Goal: Complete application form

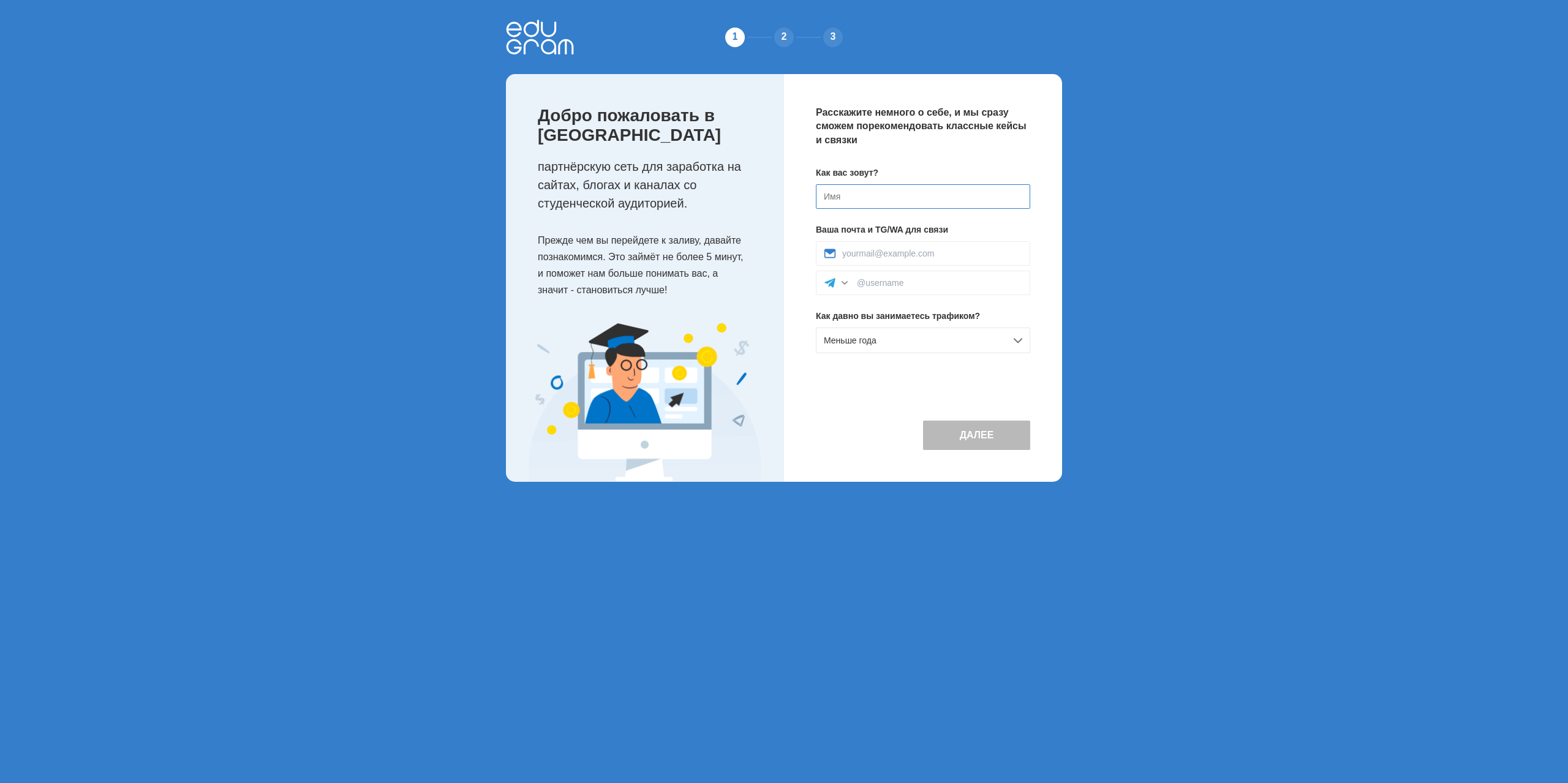
click at [880, 200] on input at bounding box center [923, 196] width 215 height 24
type input "[PERSON_NAME]"
click at [894, 250] on input at bounding box center [933, 253] width 180 height 10
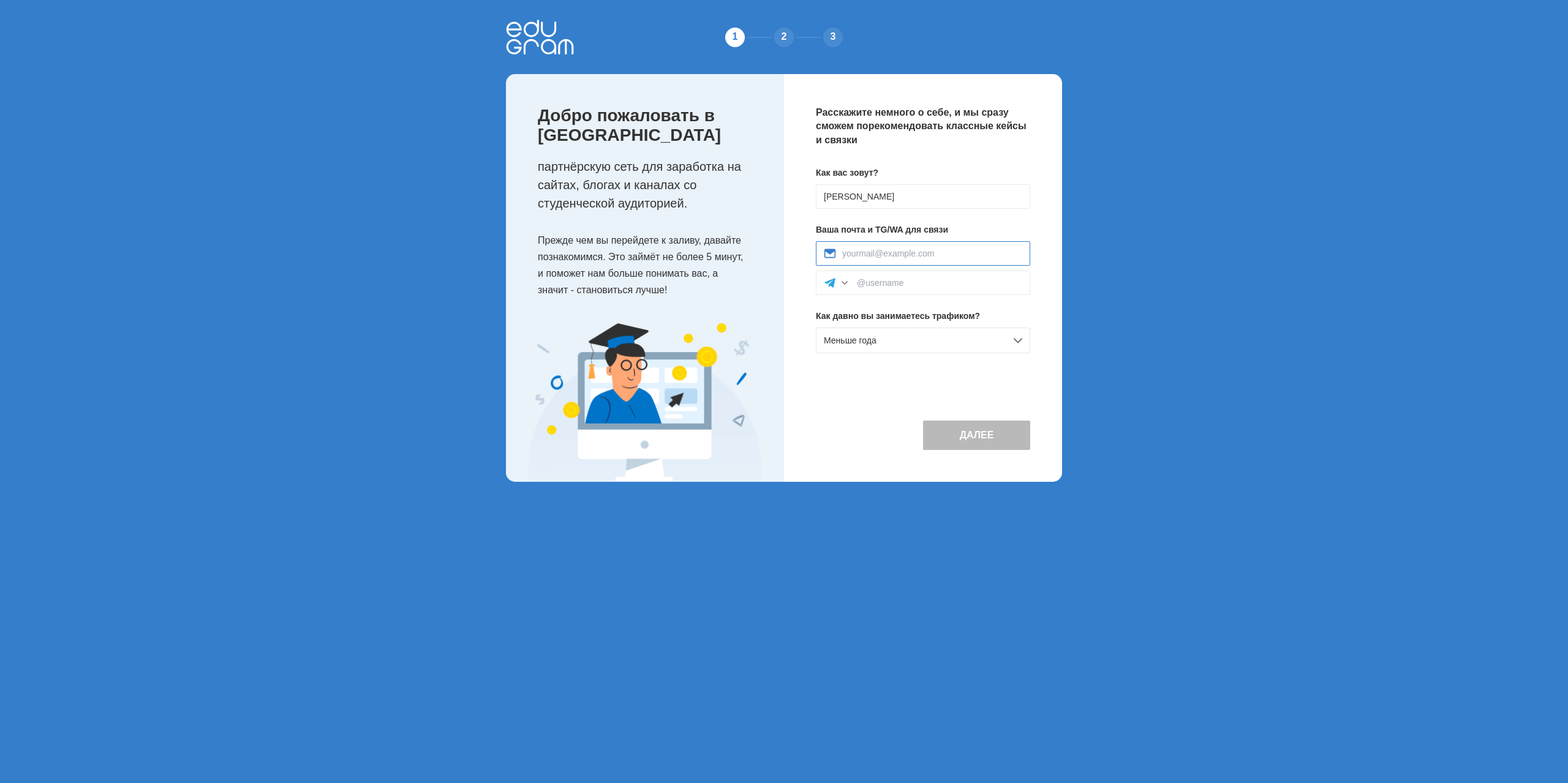
click at [894, 250] on input at bounding box center [933, 253] width 180 height 10
type input "[EMAIL_ADDRESS][DOMAIN_NAME]"
click at [941, 282] on input at bounding box center [939, 283] width 166 height 10
click at [936, 285] on input at bounding box center [939, 283] width 166 height 10
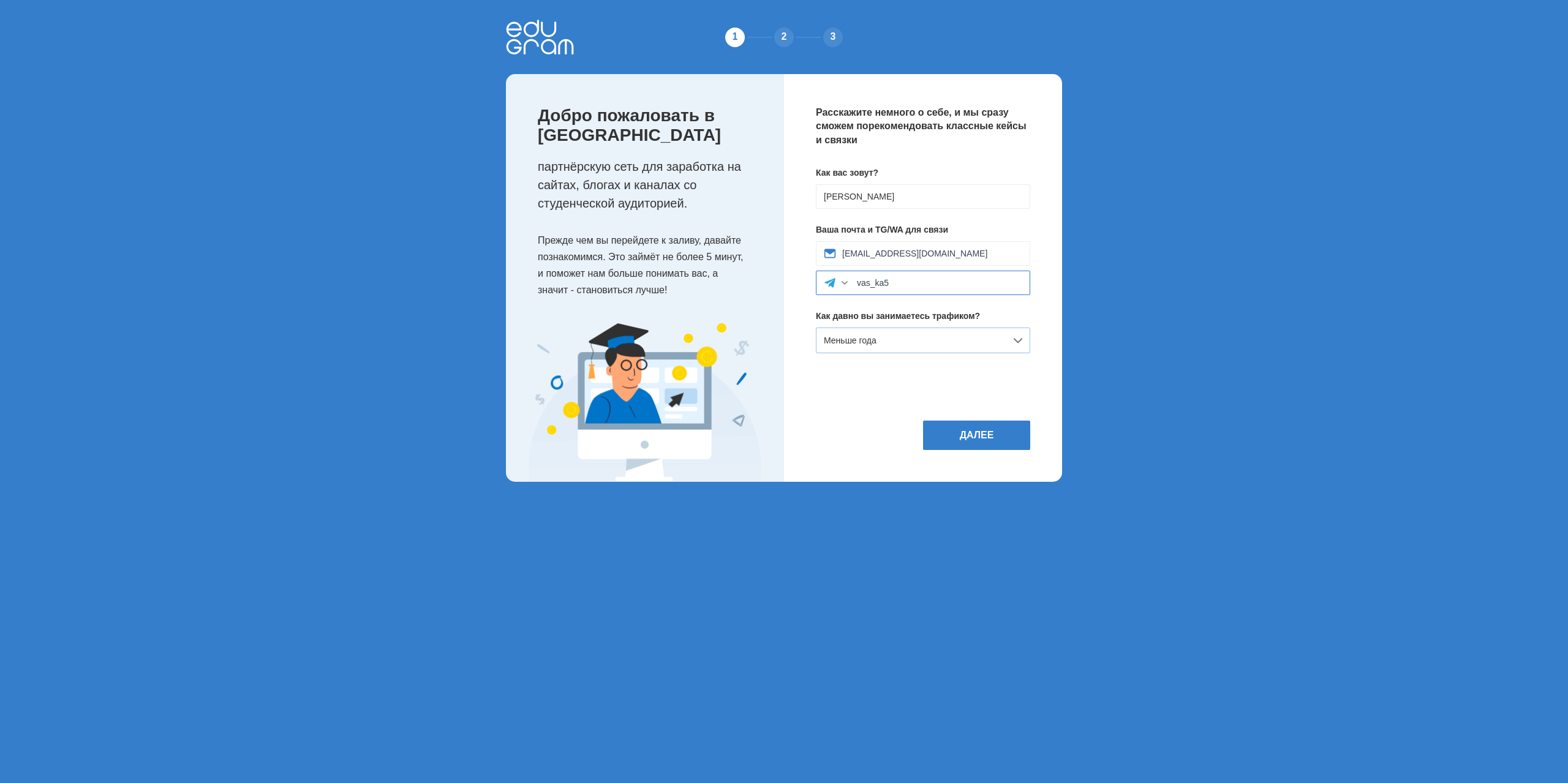
type input "vas_ka5"
click at [909, 341] on div "Меньше года" at bounding box center [923, 340] width 215 height 26
click at [797, 272] on div "Расскажите немного о себе, и мы сразу сможем порекомендовать классные кейсы и с…" at bounding box center [923, 278] width 278 height 408
click at [936, 338] on div "Меньше года" at bounding box center [923, 340] width 215 height 26
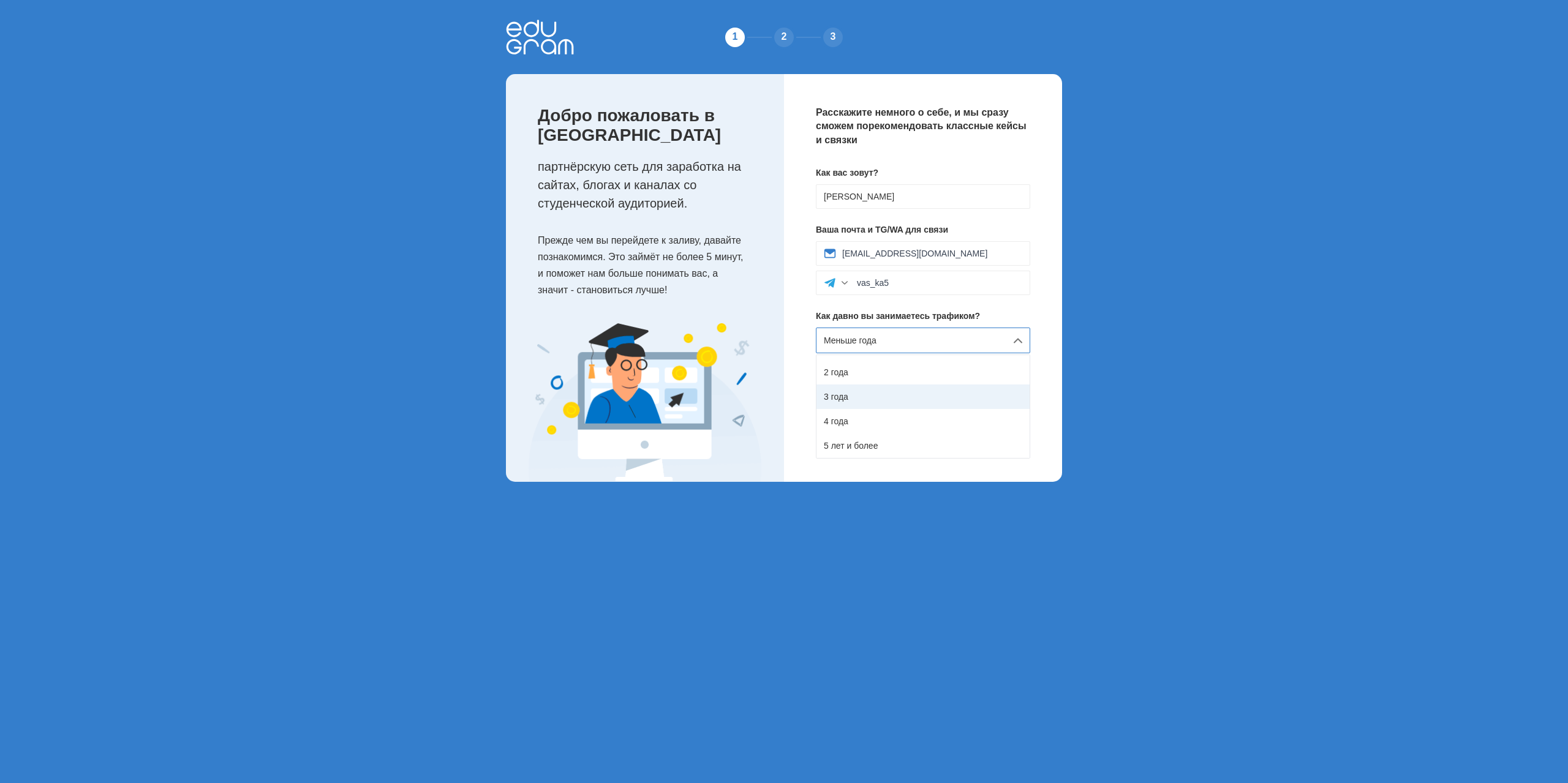
click at [897, 389] on div "3 года" at bounding box center [923, 397] width 213 height 24
click at [970, 435] on button "Далее" at bounding box center [976, 435] width 107 height 30
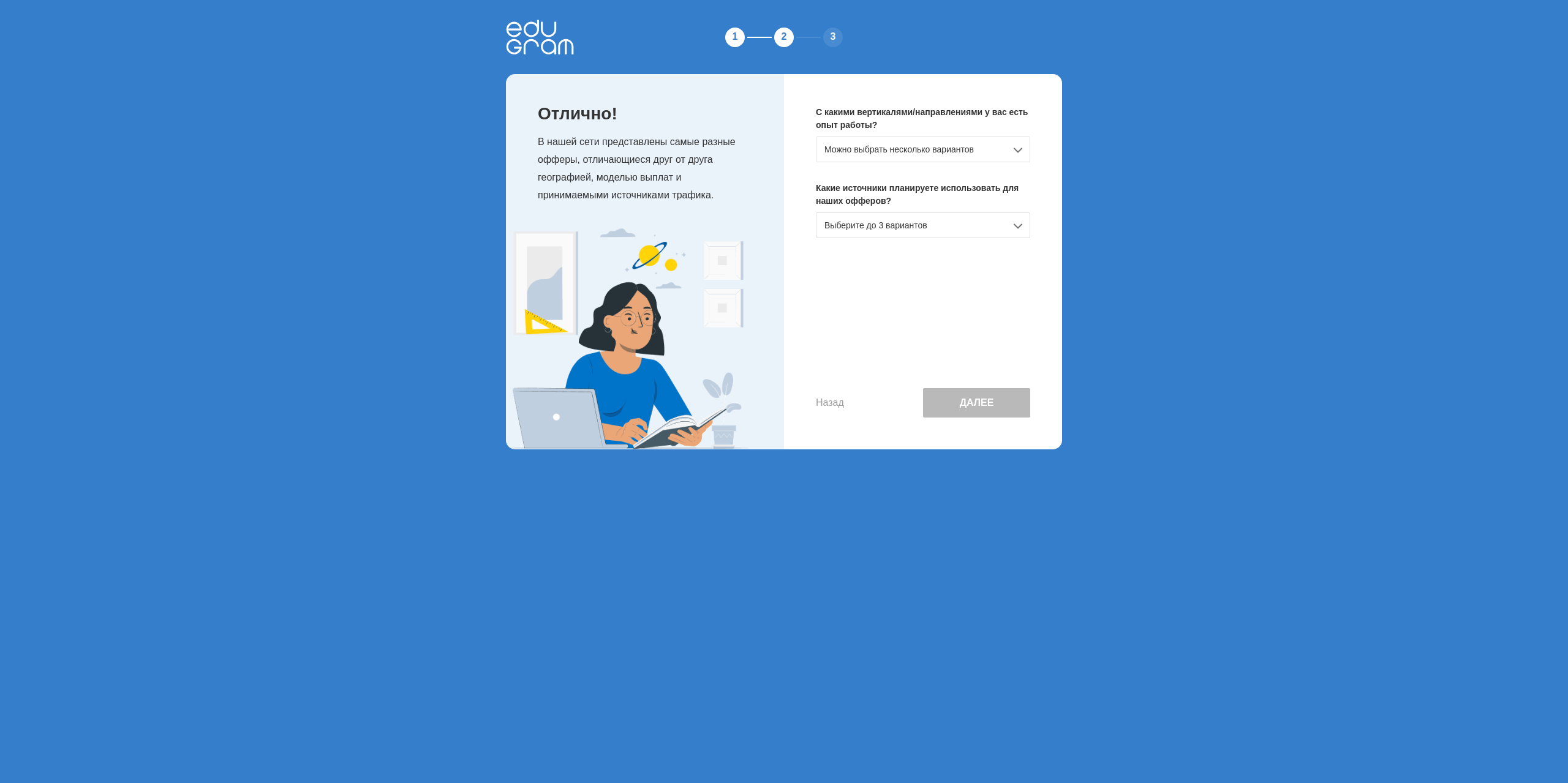
click at [937, 153] on div "Можно выбрать несколько вариантов" at bounding box center [923, 150] width 215 height 26
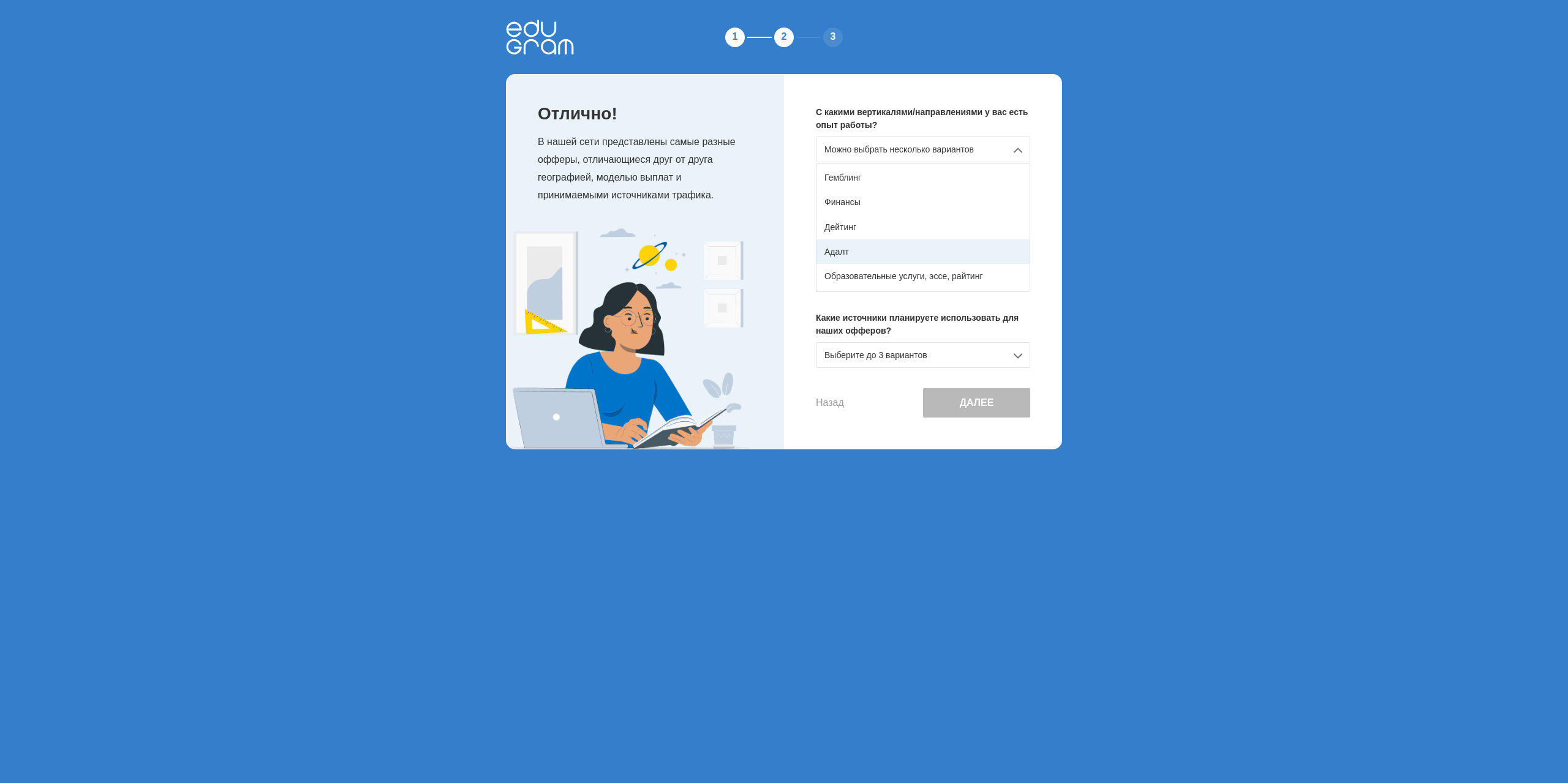
scroll to position [82, 0]
click at [960, 266] on div "Образовательные услуги, эссе, райтинг" at bounding box center [923, 267] width 213 height 24
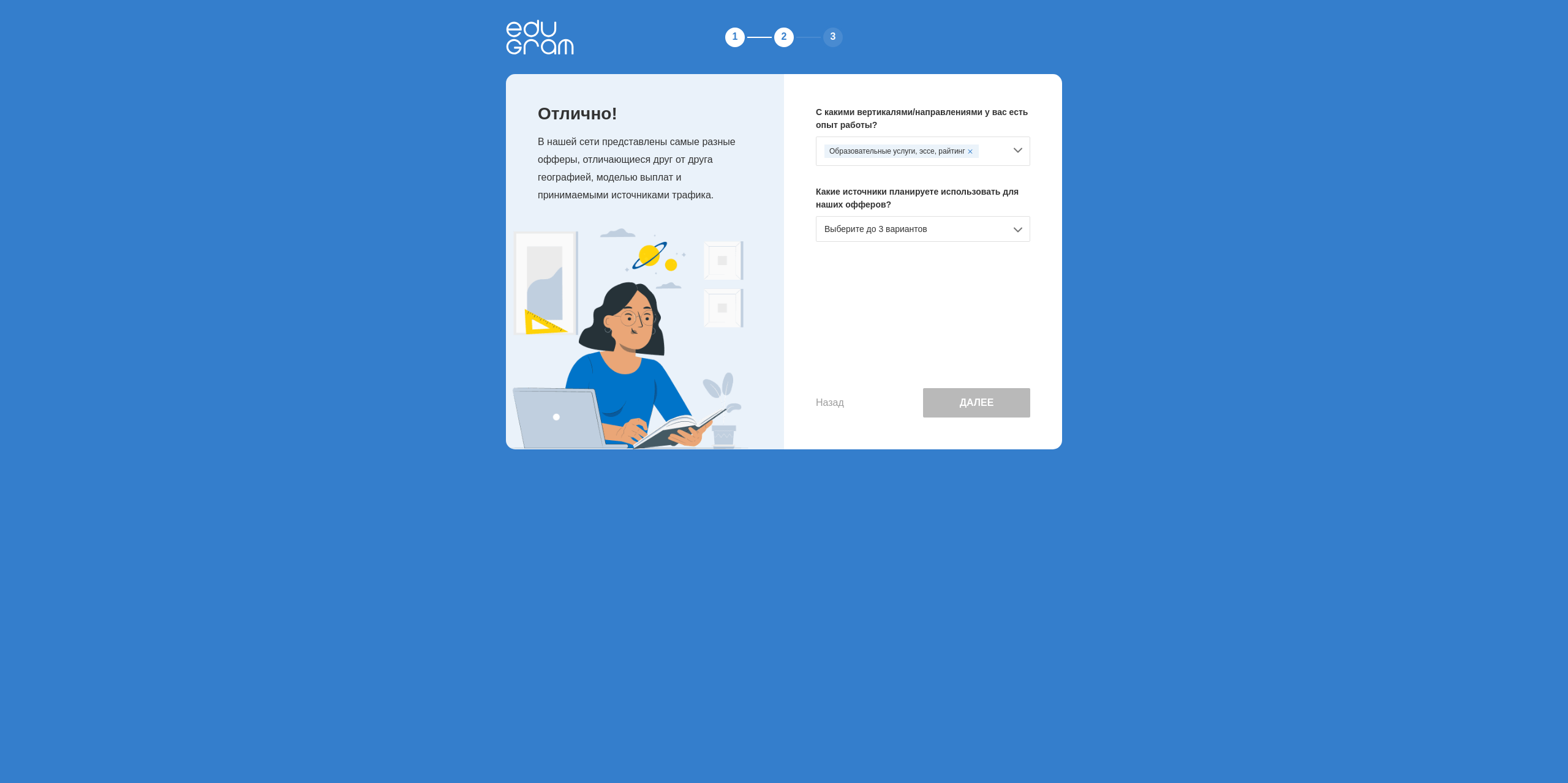
click at [930, 232] on div "Выберите до 3 вариантов" at bounding box center [923, 229] width 215 height 26
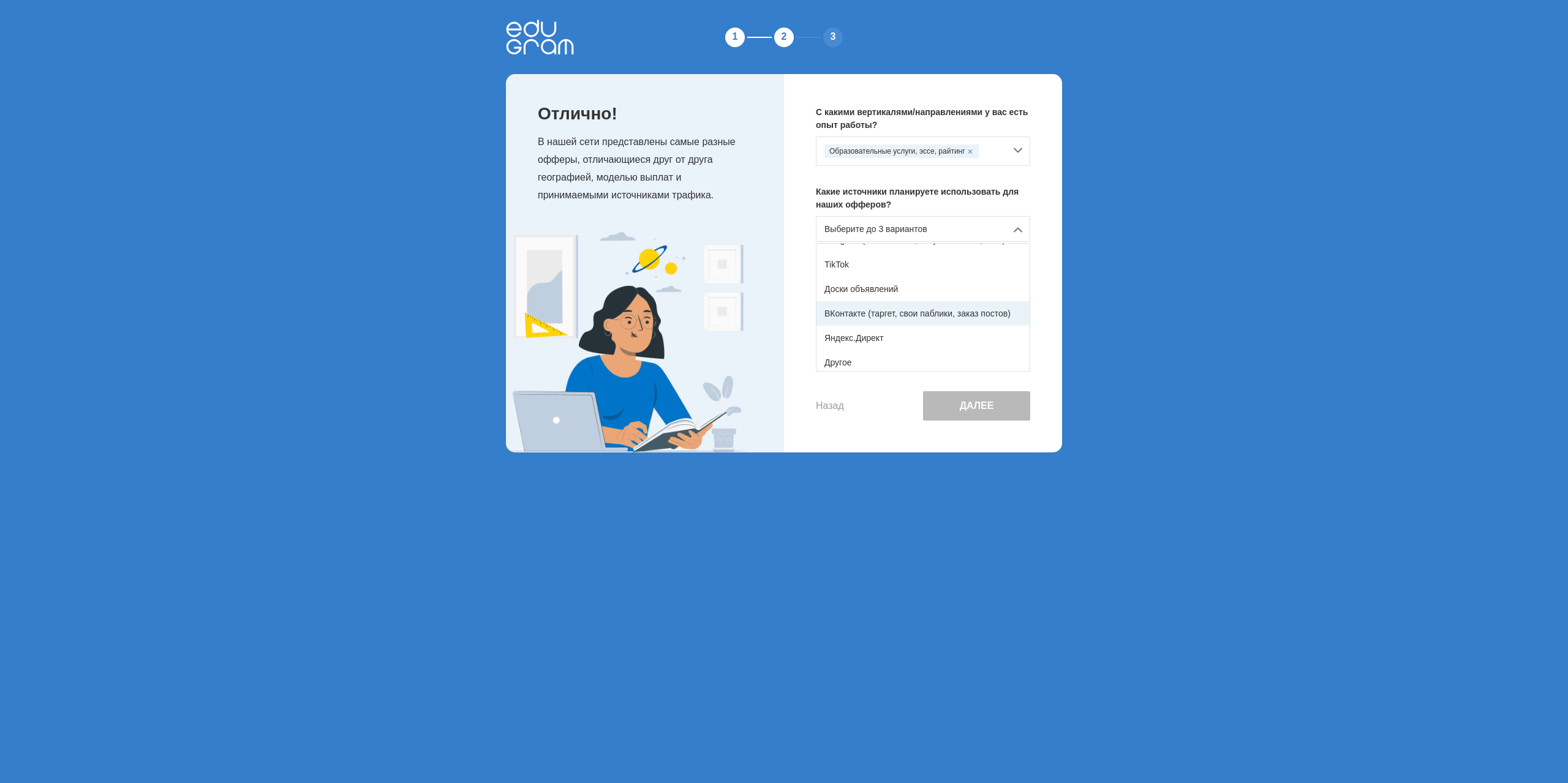
scroll to position [202, 0]
click at [952, 308] on div "ВКонтакте (таргет, свои паблики, заказ постов)" at bounding box center [923, 310] width 213 height 24
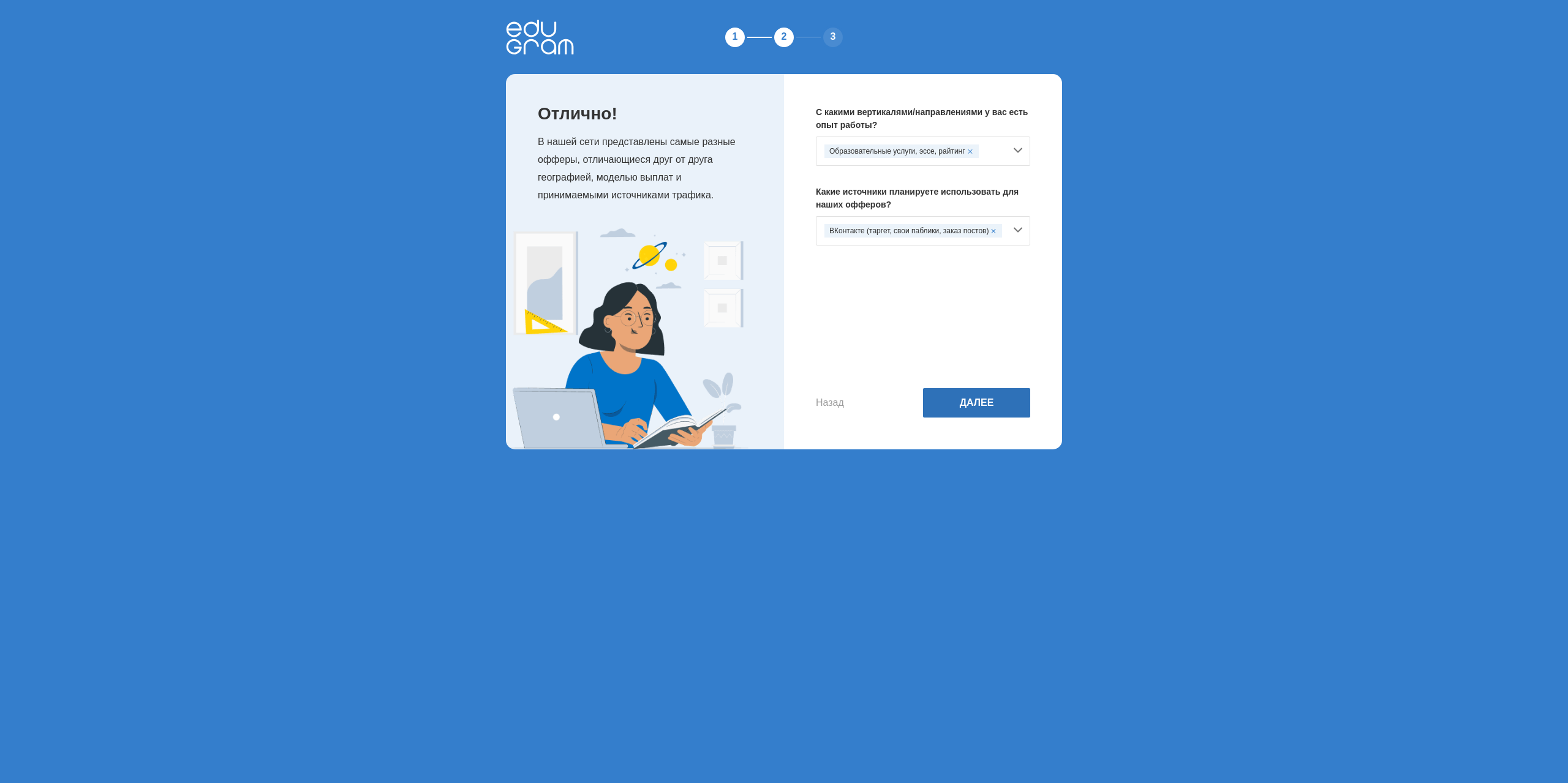
click at [980, 405] on button "Далее" at bounding box center [976, 404] width 107 height 30
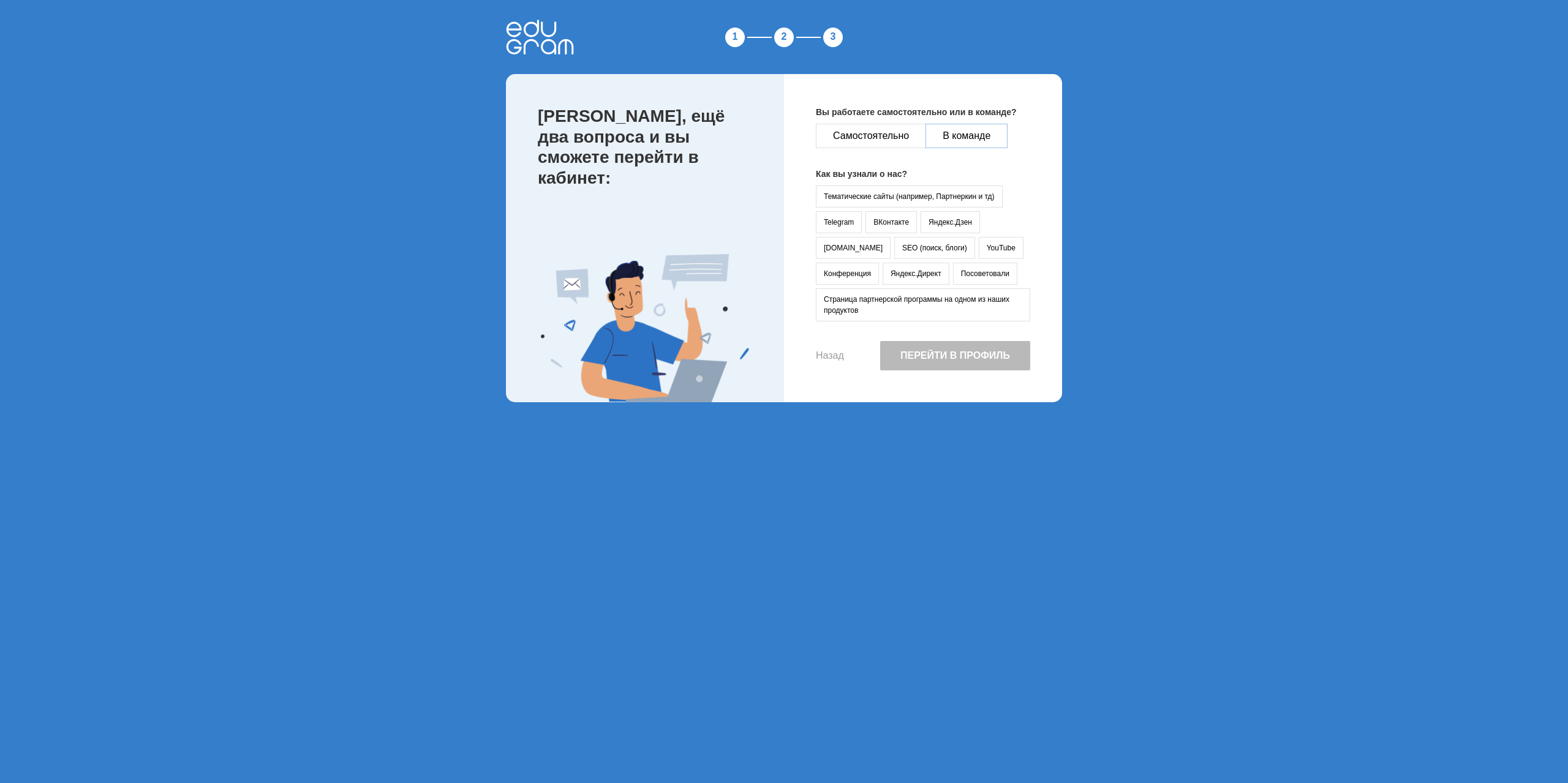
click at [995, 128] on button "В команде" at bounding box center [966, 136] width 82 height 24
click at [921, 197] on button "Тематические сайты (например, Партнеркин и тд)" at bounding box center [909, 197] width 187 height 22
click at [918, 358] on button "Перейти в профиль" at bounding box center [954, 356] width 150 height 30
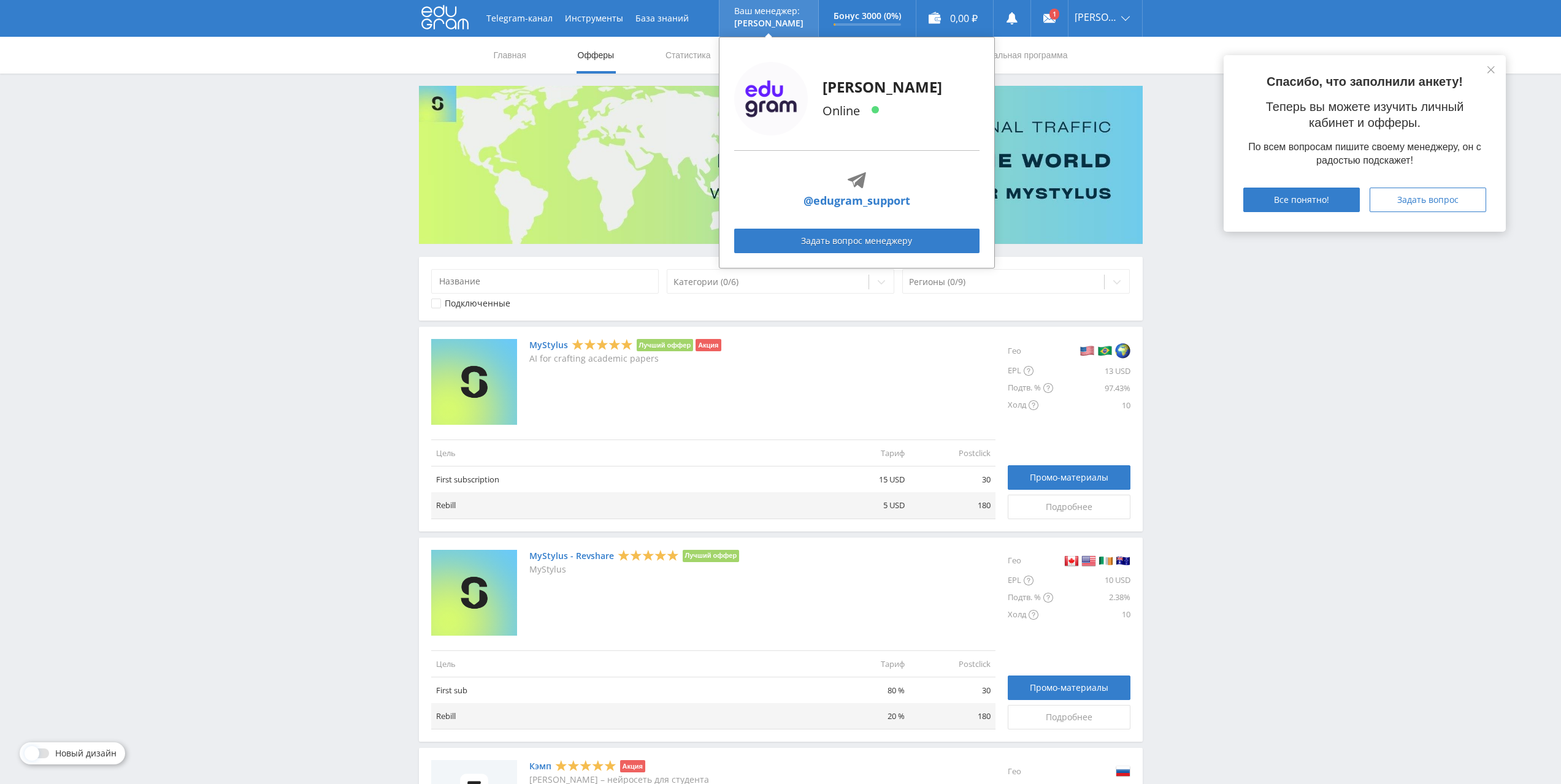
click at [841, 206] on link "@edugram_support" at bounding box center [857, 201] width 107 height 17
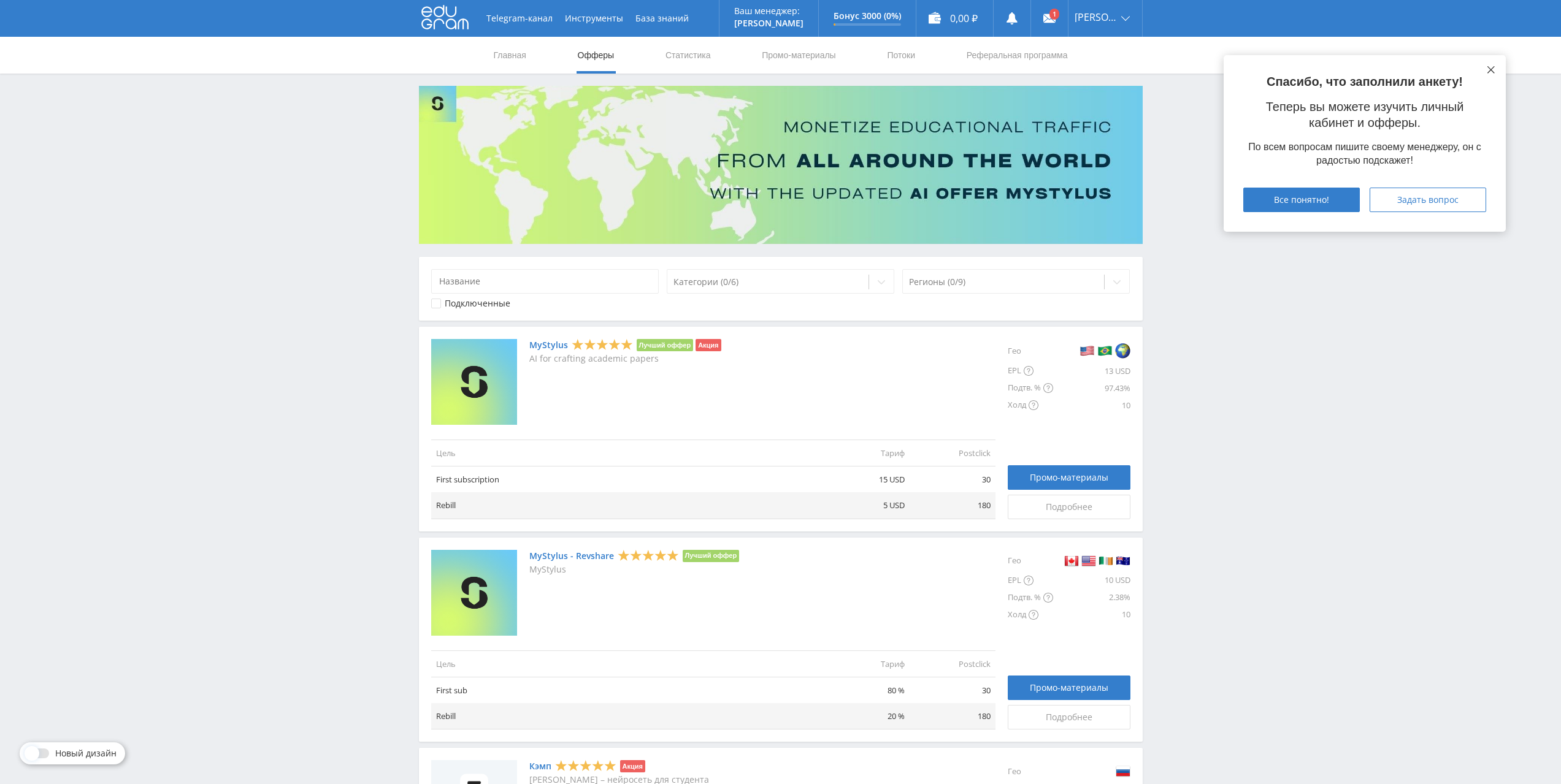
click at [1492, 70] on icon at bounding box center [1491, 70] width 7 height 7
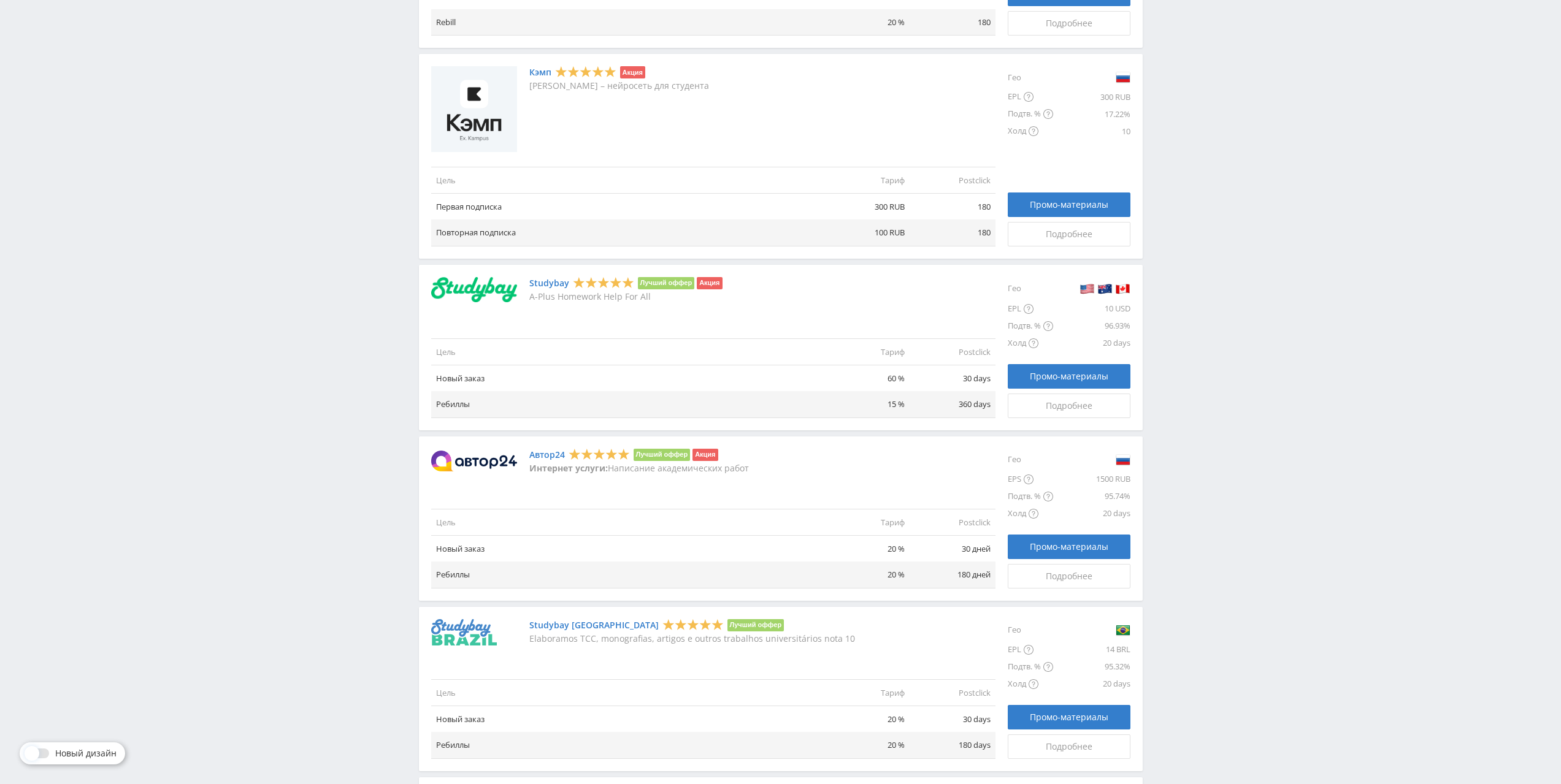
scroll to position [818, 0]
